Goal: Task Accomplishment & Management: Complete application form

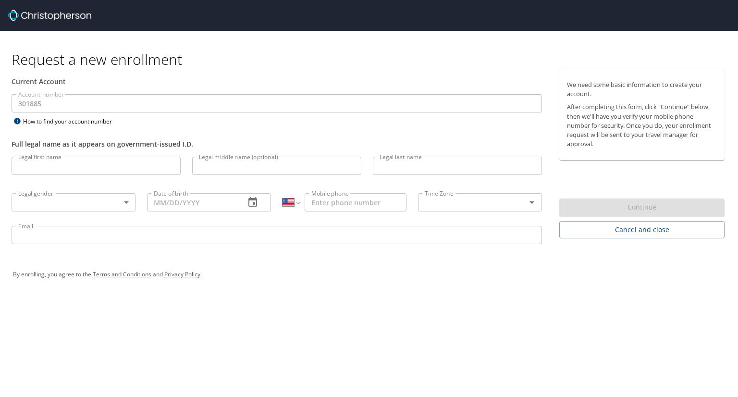
select select "US"
click at [167, 172] on input "Legal first name" at bounding box center [96, 166] width 169 height 18
type input "Jack"
type input "[PERSON_NAME]"
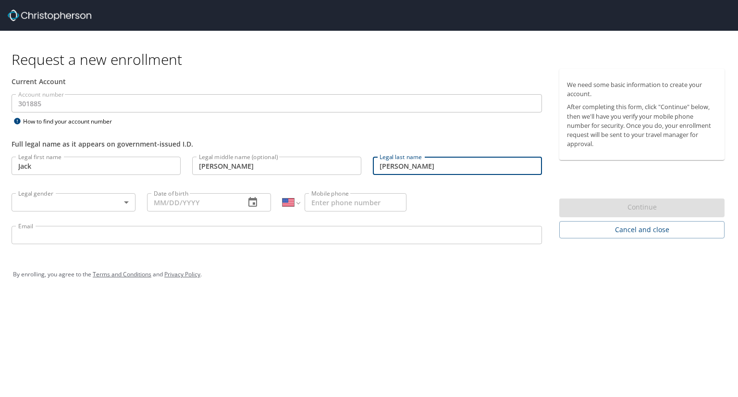
type input "[PERSON_NAME]"
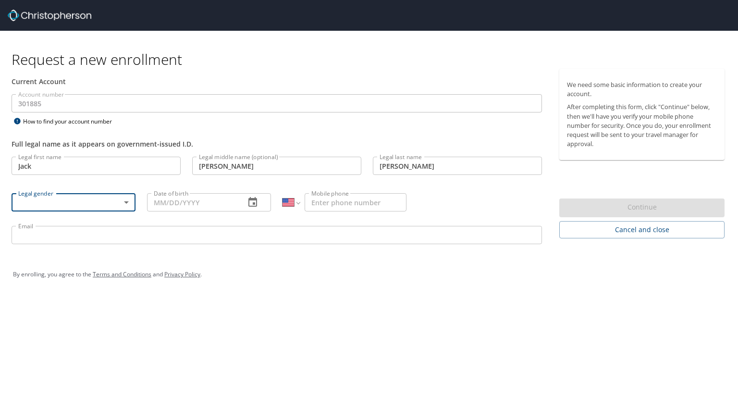
click at [131, 200] on body "Request a new enrollment Current Account Account number 301885 Account number H…" at bounding box center [369, 198] width 738 height 397
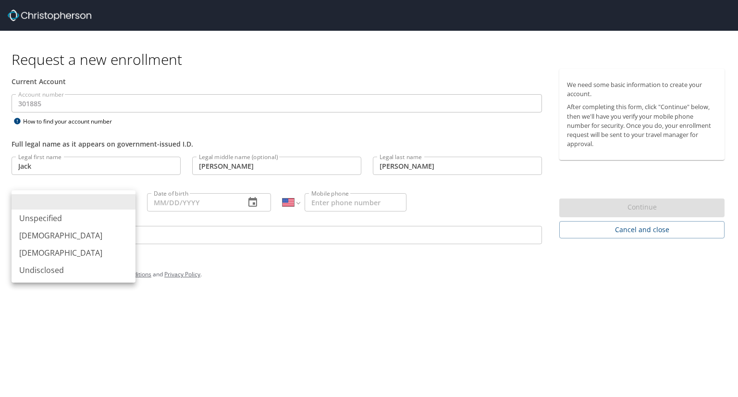
click at [85, 231] on li "[DEMOGRAPHIC_DATA]" at bounding box center [74, 235] width 124 height 17
type input "[DEMOGRAPHIC_DATA]"
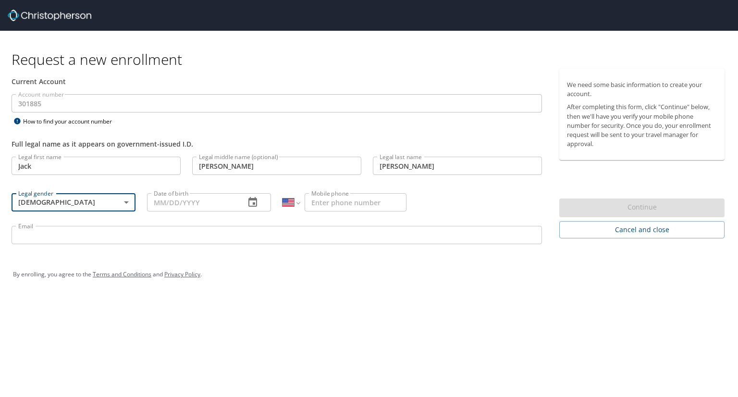
click at [186, 206] on input "Date of birth" at bounding box center [192, 202] width 90 height 18
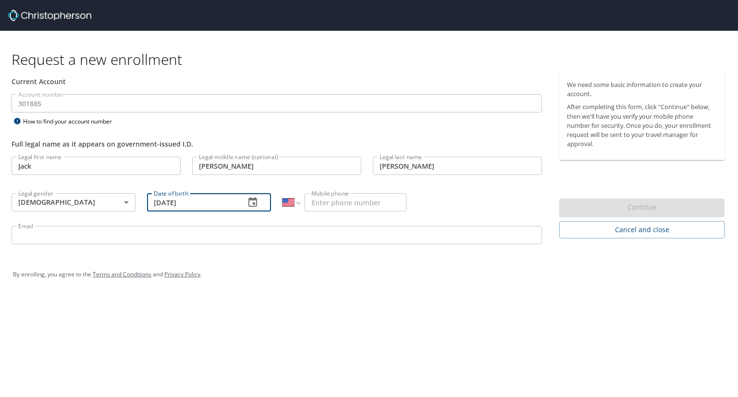
type input "[DATE]"
click at [335, 193] on input "Mobile phone" at bounding box center [356, 202] width 102 height 18
type input "[PHONE_NUMBER]"
click at [214, 235] on input "Email" at bounding box center [277, 235] width 531 height 18
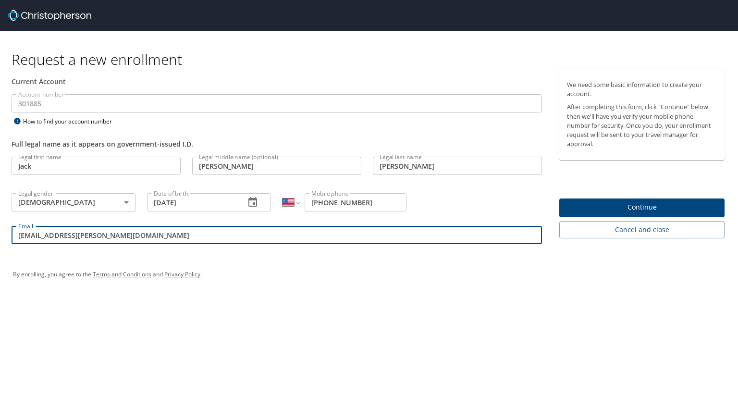
type input "[EMAIL_ADDRESS][PERSON_NAME][DOMAIN_NAME]"
click at [599, 202] on span "Continue" at bounding box center [642, 207] width 150 height 12
